Goal: Task Accomplishment & Management: Use online tool/utility

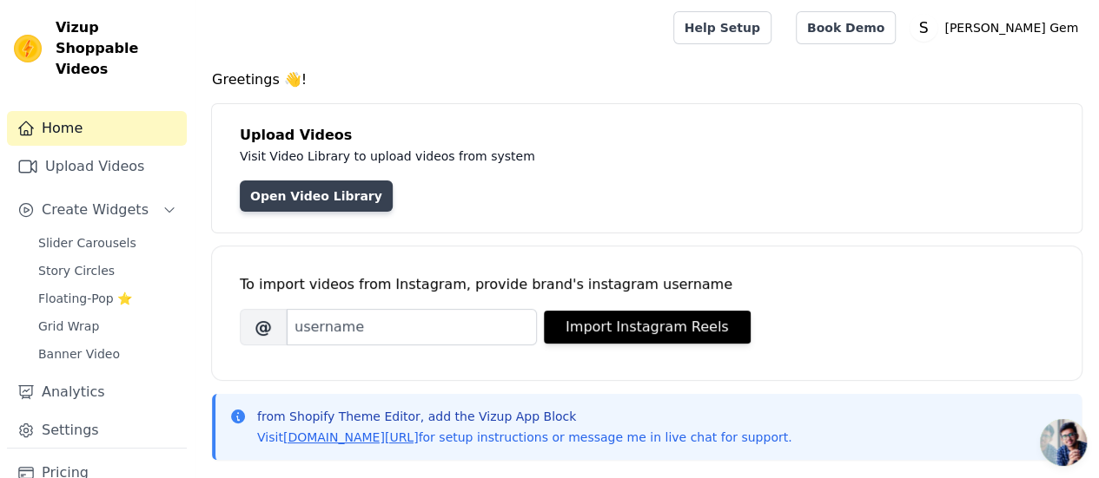
click at [316, 195] on link "Open Video Library" at bounding box center [316, 196] width 153 height 31
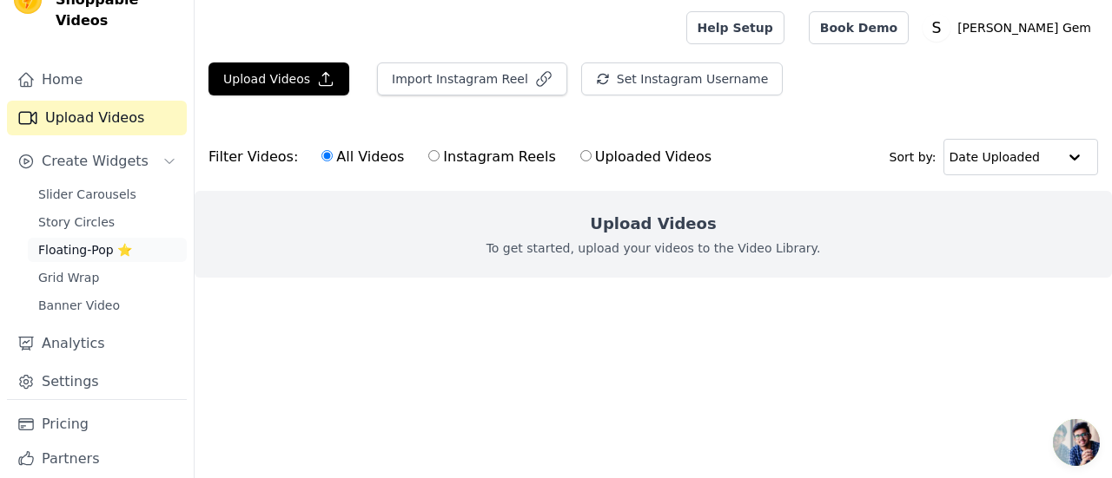
scroll to position [74, 0]
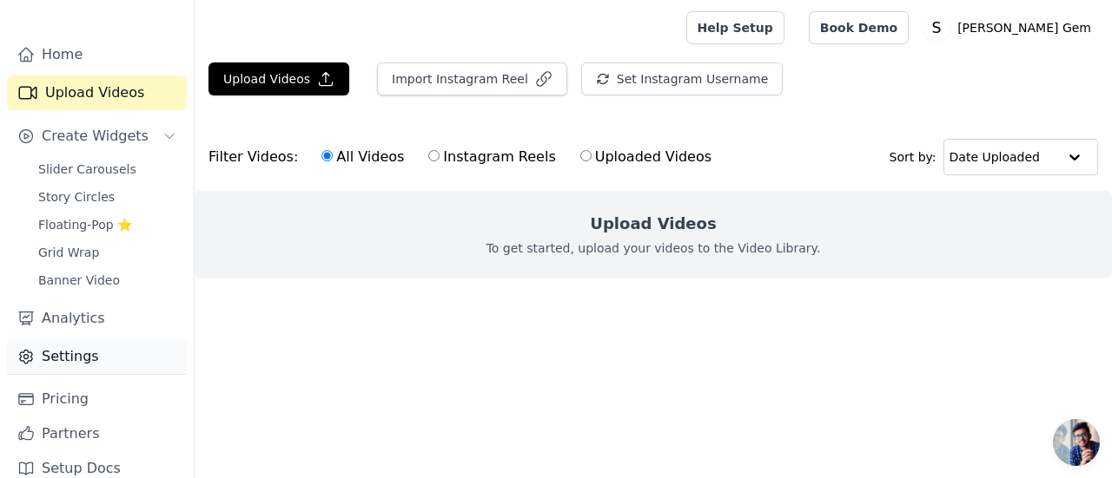
click at [86, 340] on link "Settings" at bounding box center [97, 357] width 180 height 35
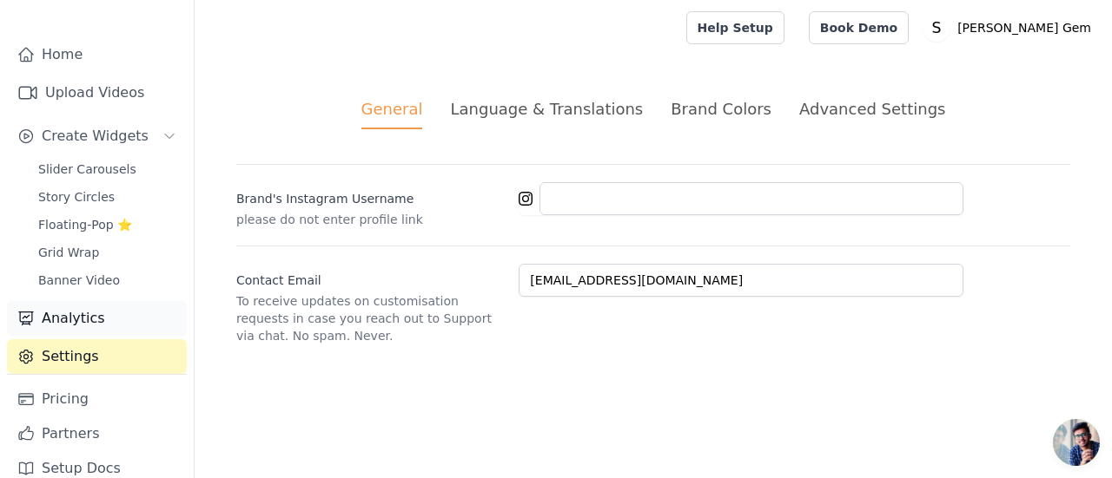
click at [80, 301] on link "Analytics" at bounding box center [97, 318] width 180 height 35
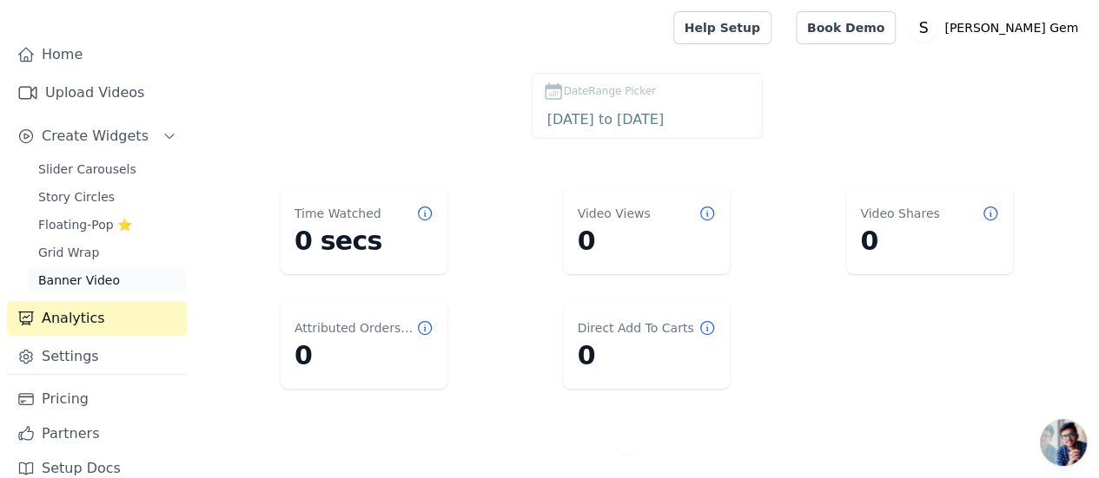
click at [80, 272] on span "Banner Video" at bounding box center [79, 280] width 82 height 17
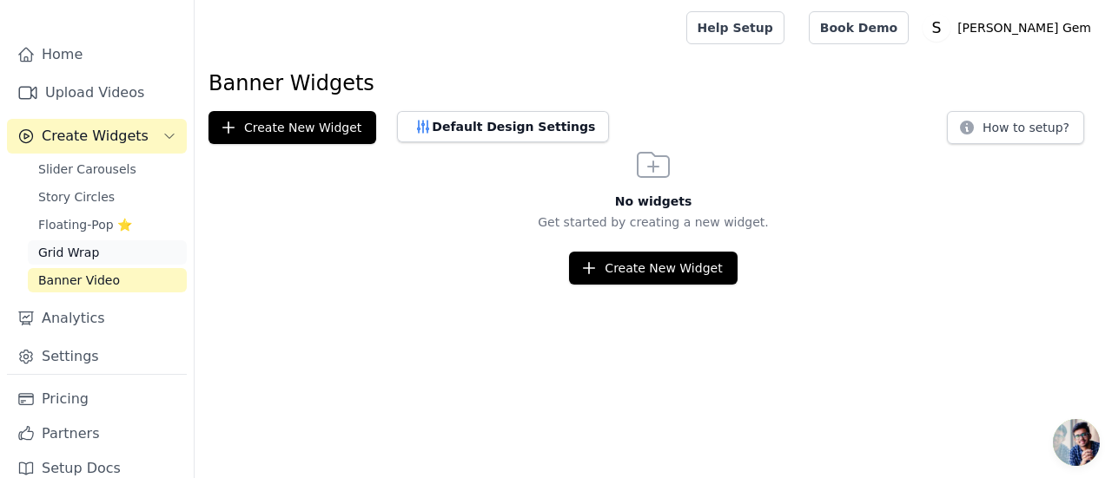
click at [74, 244] on span "Grid Wrap" at bounding box center [68, 252] width 61 height 17
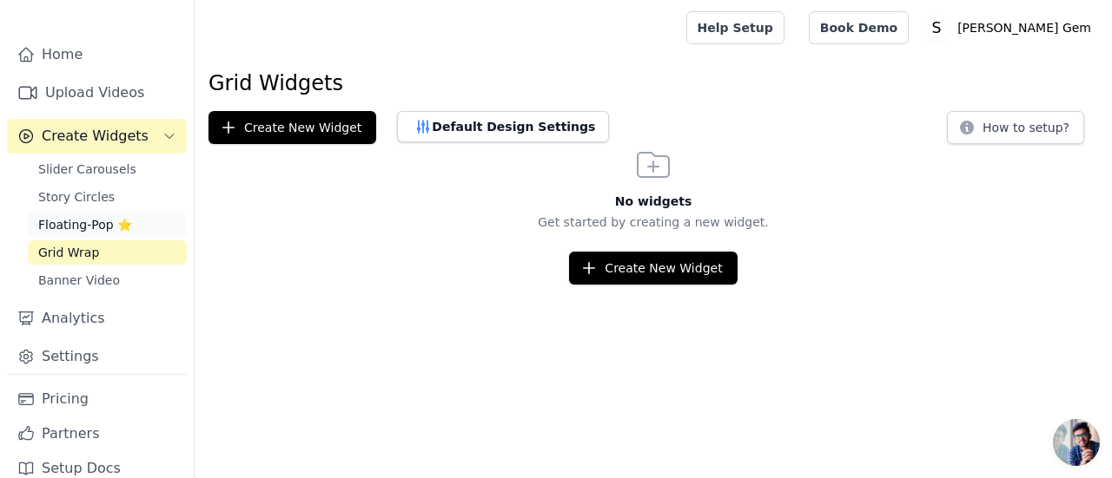
click at [69, 216] on span "Floating-Pop ⭐" at bounding box center [85, 224] width 94 height 17
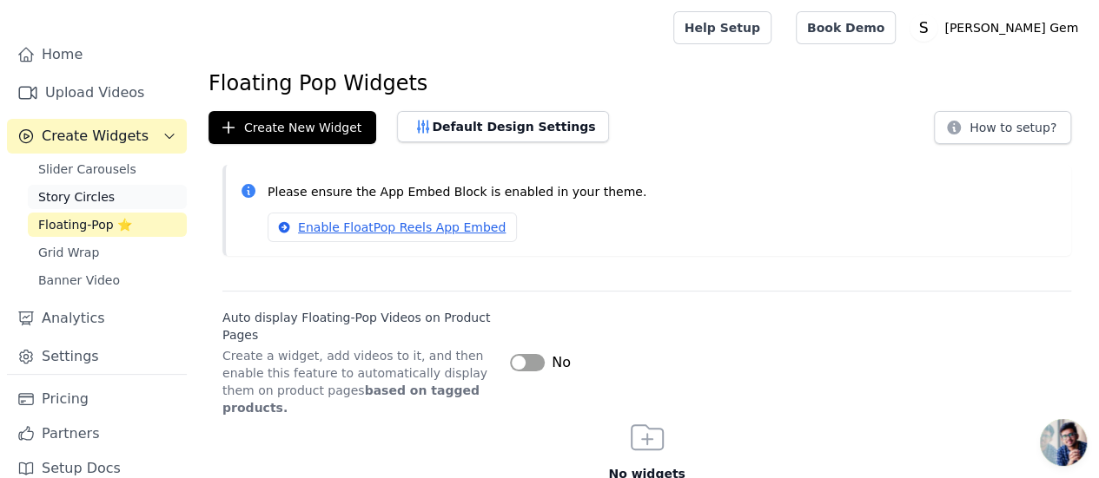
click at [76, 188] on span "Story Circles" at bounding box center [76, 196] width 76 height 17
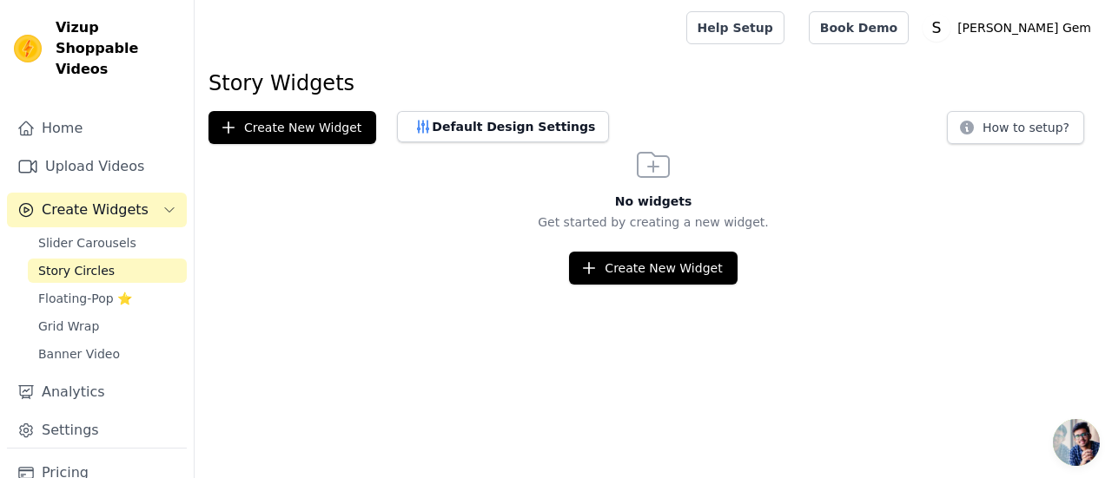
click at [83, 165] on div "Home Upload Videos Create Widgets Slider Carousels Story Circles Floating-Pop ⭐…" at bounding box center [97, 279] width 180 height 337
click at [83, 155] on link "Upload Videos" at bounding box center [97, 166] width 180 height 35
